Goal: Find specific page/section: Find specific page/section

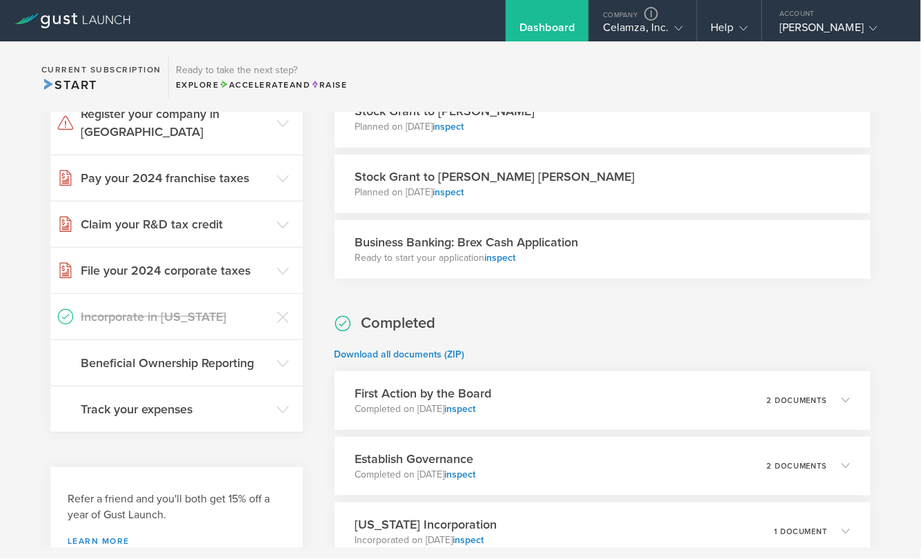
scroll to position [17, 0]
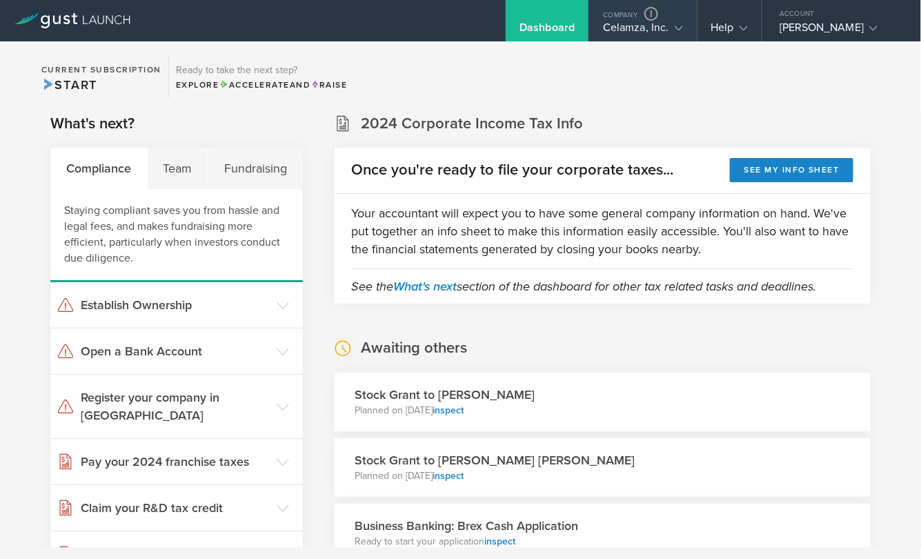
click at [611, 32] on div "Celamza, Inc." at bounding box center [642, 31] width 79 height 21
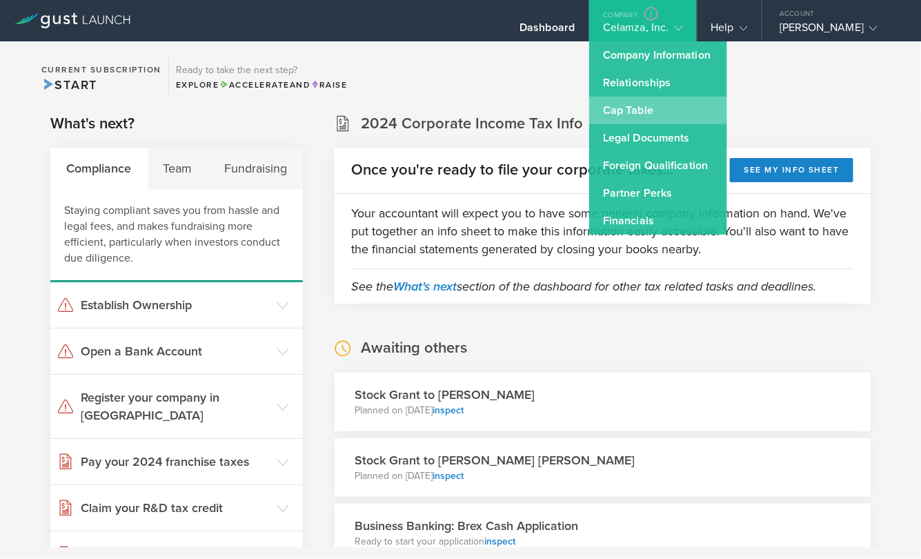
click at [615, 99] on link "Cap Table" at bounding box center [658, 111] width 138 height 28
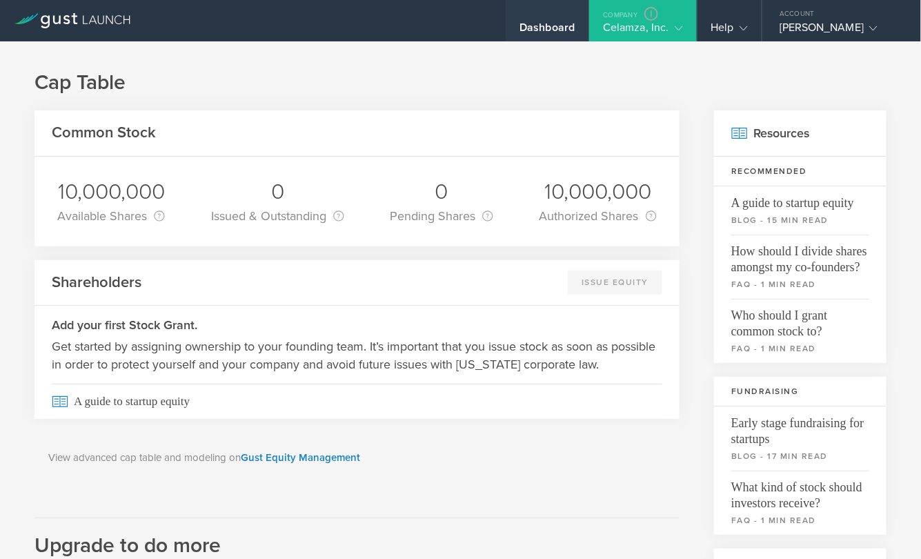
click at [546, 28] on div "Dashboard" at bounding box center [546, 31] width 55 height 21
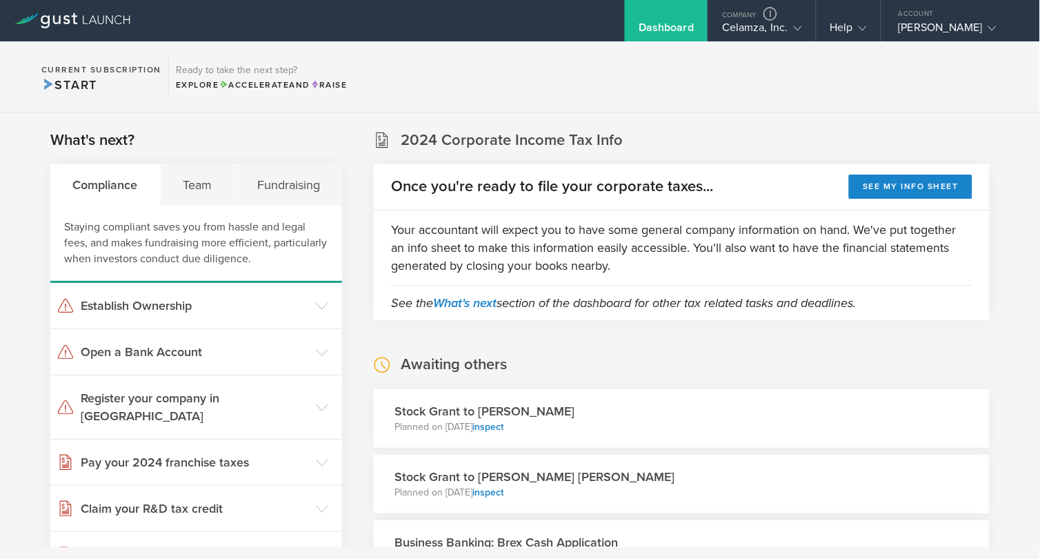
click at [254, 113] on div "What's next? Compliance Team Fundraising Staying compliant saves you from hassl…" at bounding box center [520, 529] width 1040 height 834
